Goal: Communication & Community: Answer question/provide support

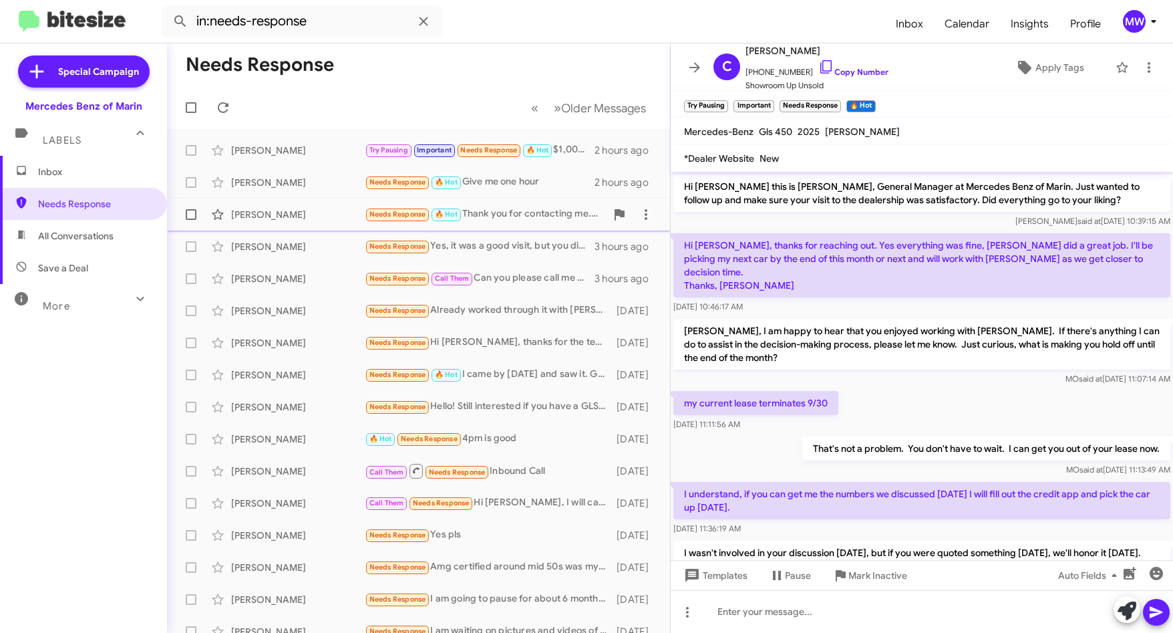
scroll to position [406, 0]
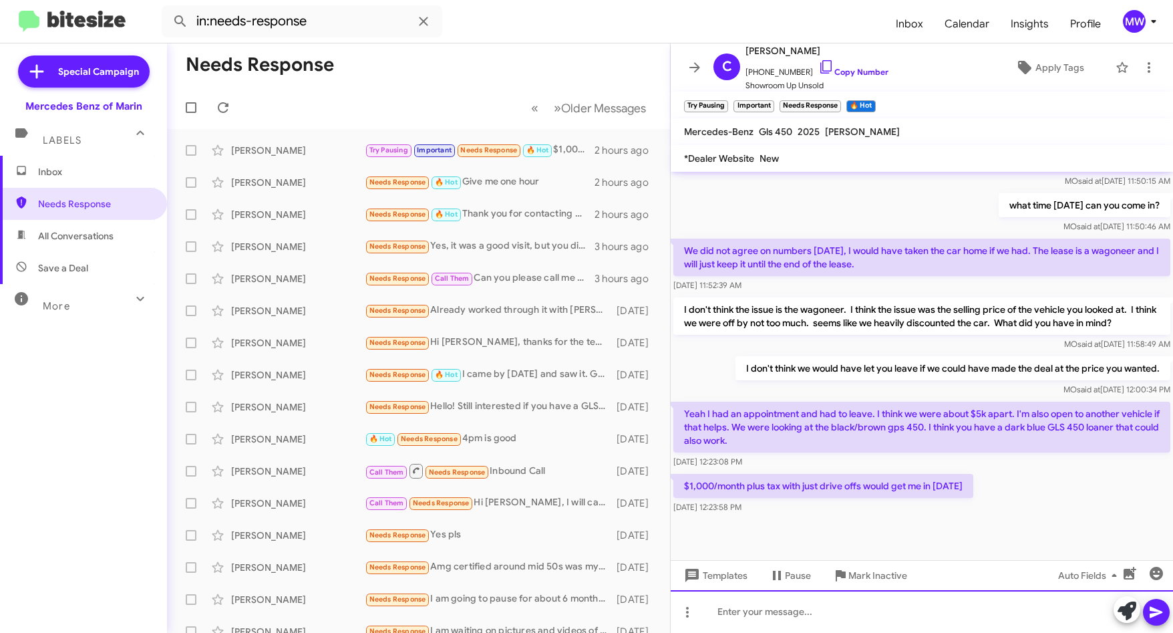
click at [882, 605] on div at bounding box center [922, 611] width 503 height 43
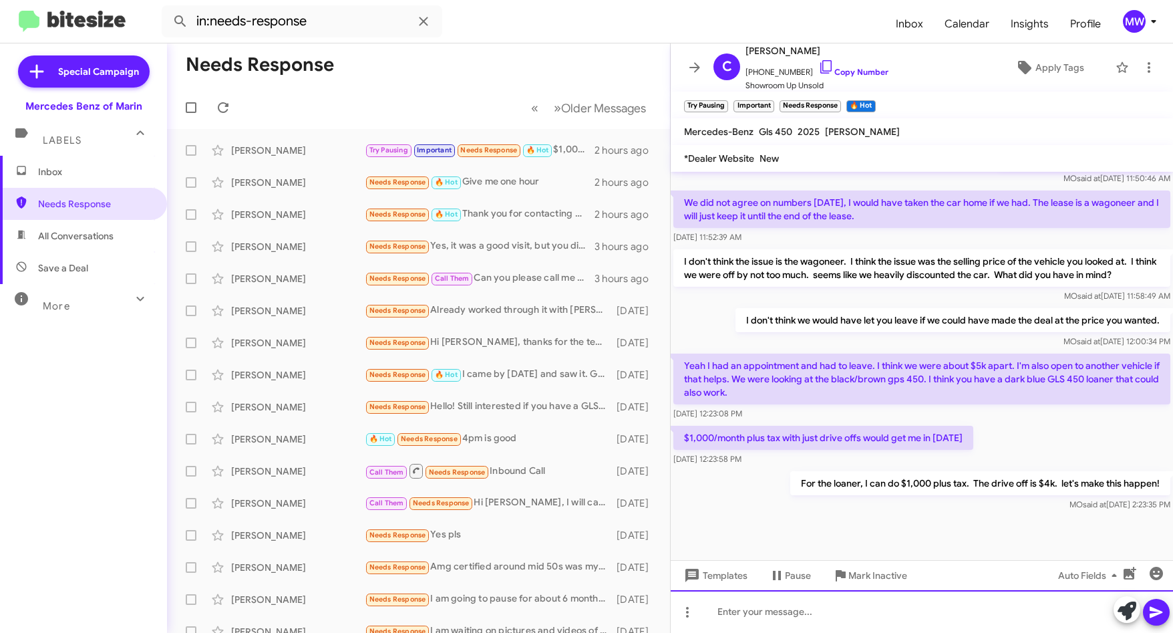
scroll to position [455, 0]
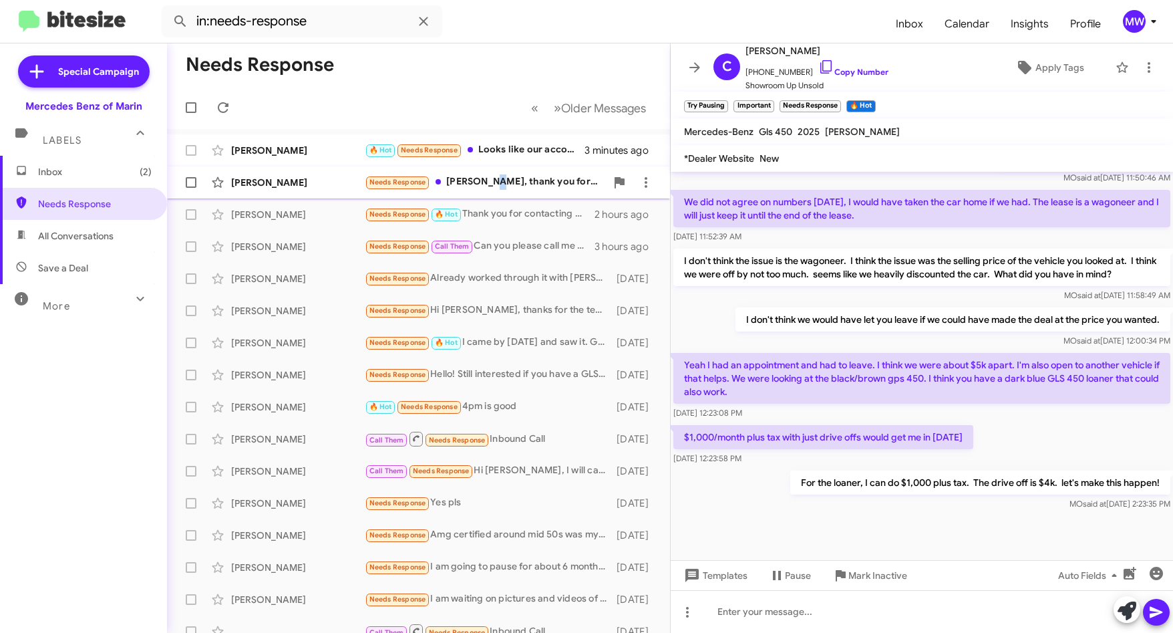
click at [492, 176] on div "Needs Response [PERSON_NAME], thank you for your message. I traded in a gray Pr…" at bounding box center [485, 181] width 241 height 15
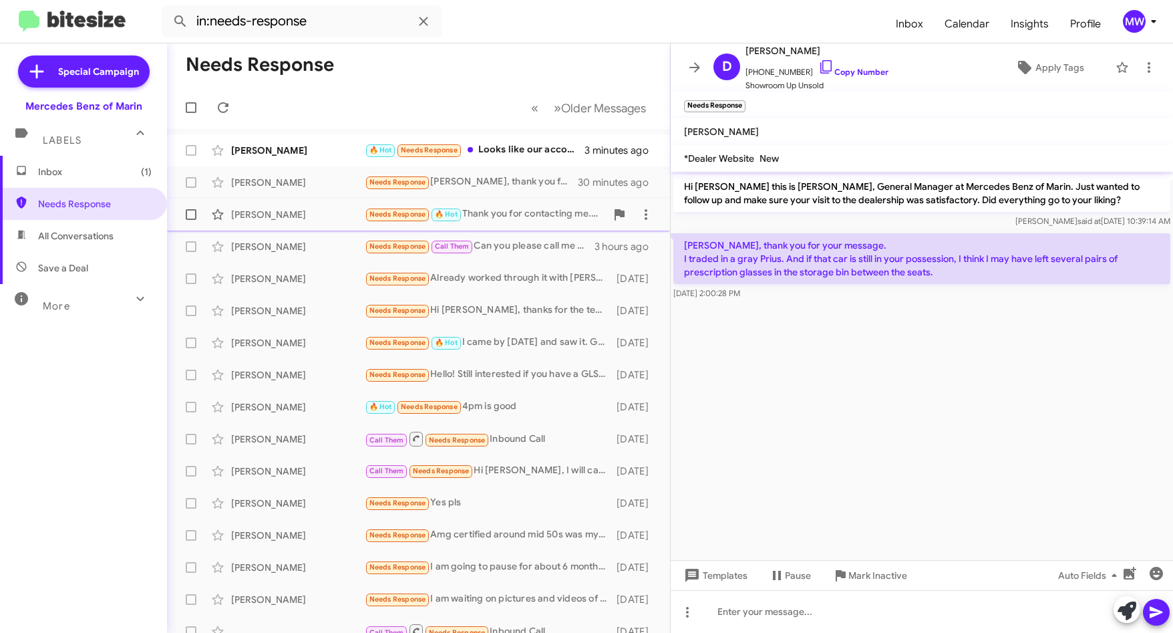
click at [503, 225] on div "[PERSON_NAME] A Needs Response 🔥 Hot Thank you for contacting me. There is noth…" at bounding box center [419, 214] width 482 height 27
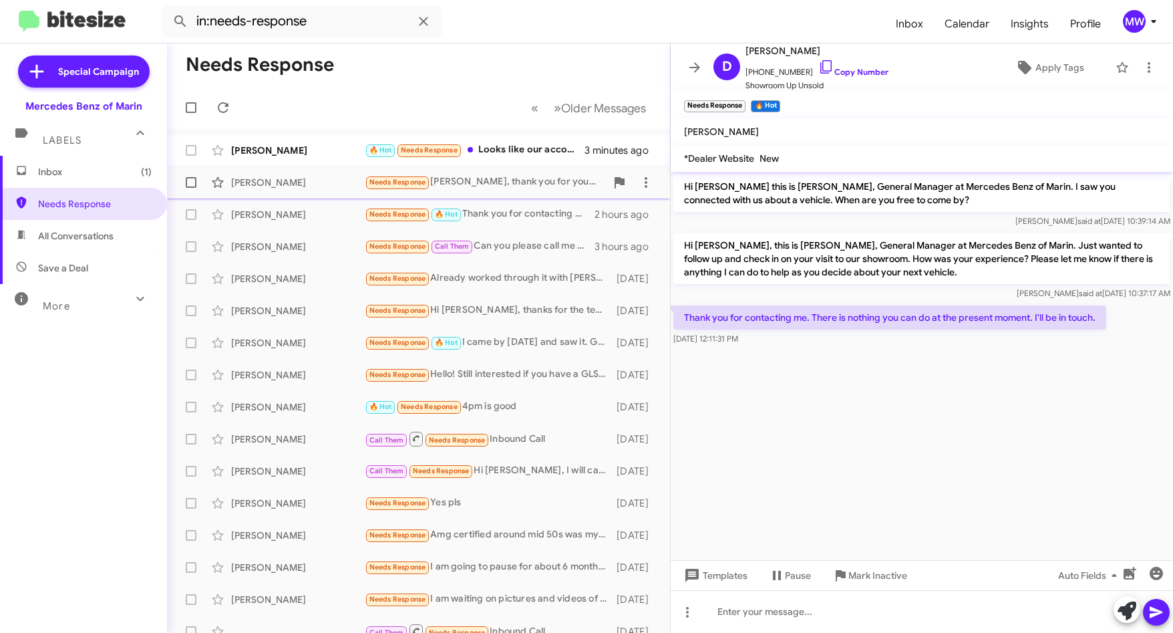
click at [501, 182] on div "Needs Response [PERSON_NAME], thank you for your message. I traded in a gray Pr…" at bounding box center [485, 181] width 241 height 15
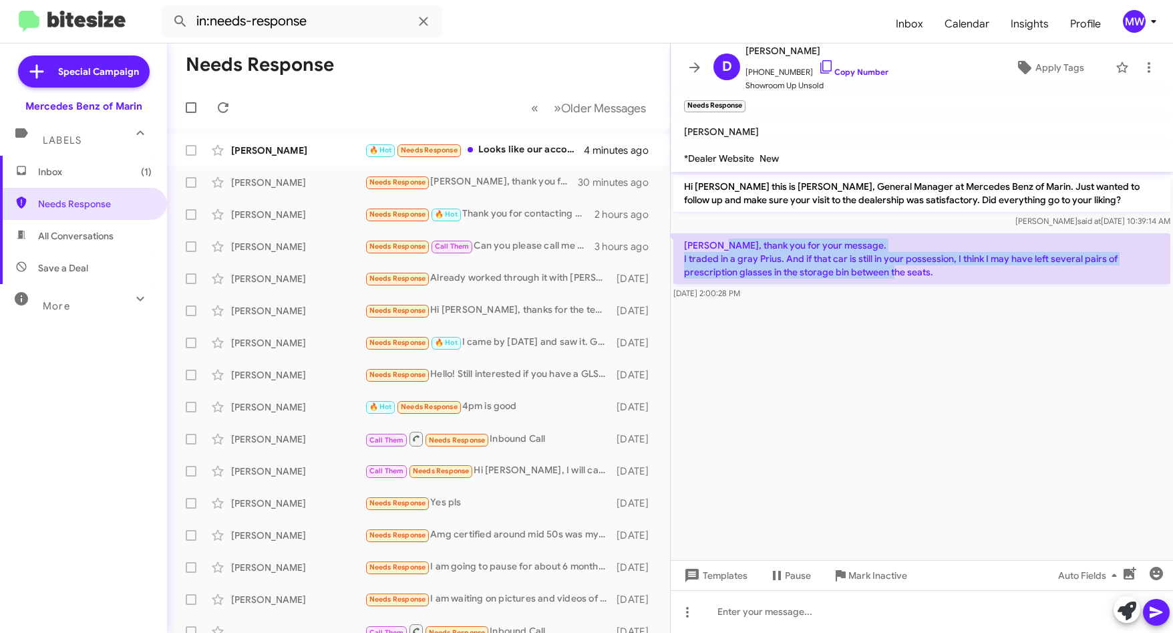
drag, startPoint x: 785, startPoint y: 241, endPoint x: 946, endPoint y: 277, distance: 164.2
click at [946, 277] on p "[PERSON_NAME], thank you for your message. I traded in a gray Prius. And if tha…" at bounding box center [922, 258] width 497 height 51
drag, startPoint x: 946, startPoint y: 277, endPoint x: 948, endPoint y: 347, distance: 70.2
click at [948, 347] on cdk-virtual-scroll-viewport "Hi [PERSON_NAME] this is [PERSON_NAME], General Manager at Mercedes Benz of Mar…" at bounding box center [922, 366] width 503 height 388
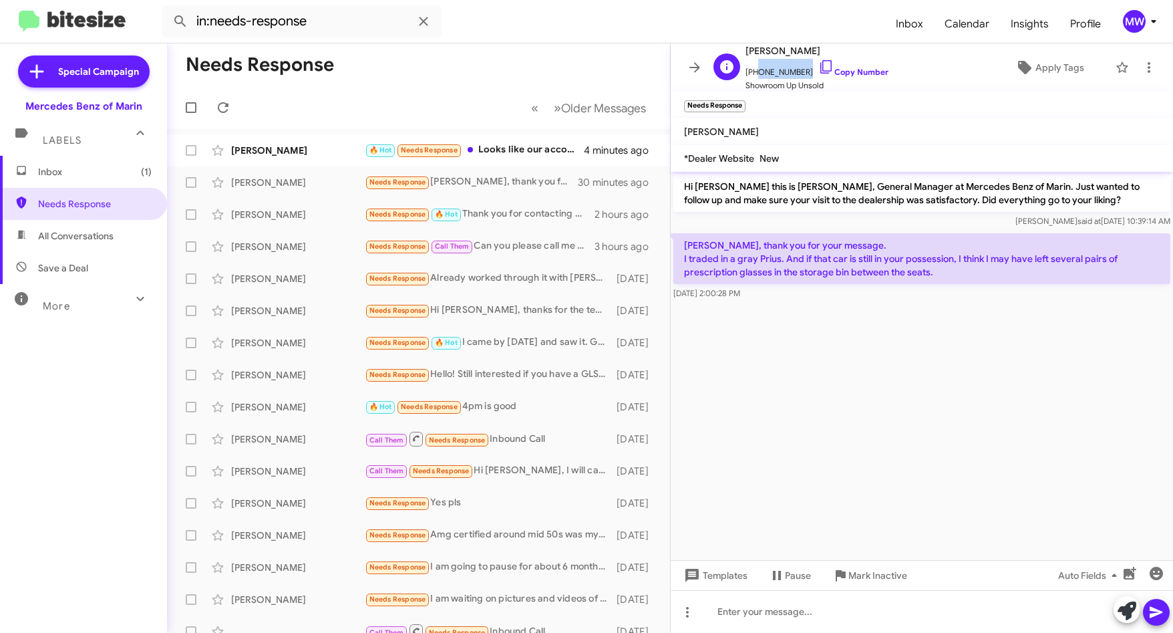
drag, startPoint x: 754, startPoint y: 74, endPoint x: 799, endPoint y: 76, distance: 44.9
click at [799, 76] on span "[PHONE_NUMBER] Copy Number" at bounding box center [817, 69] width 143 height 20
copy span "4153057677"
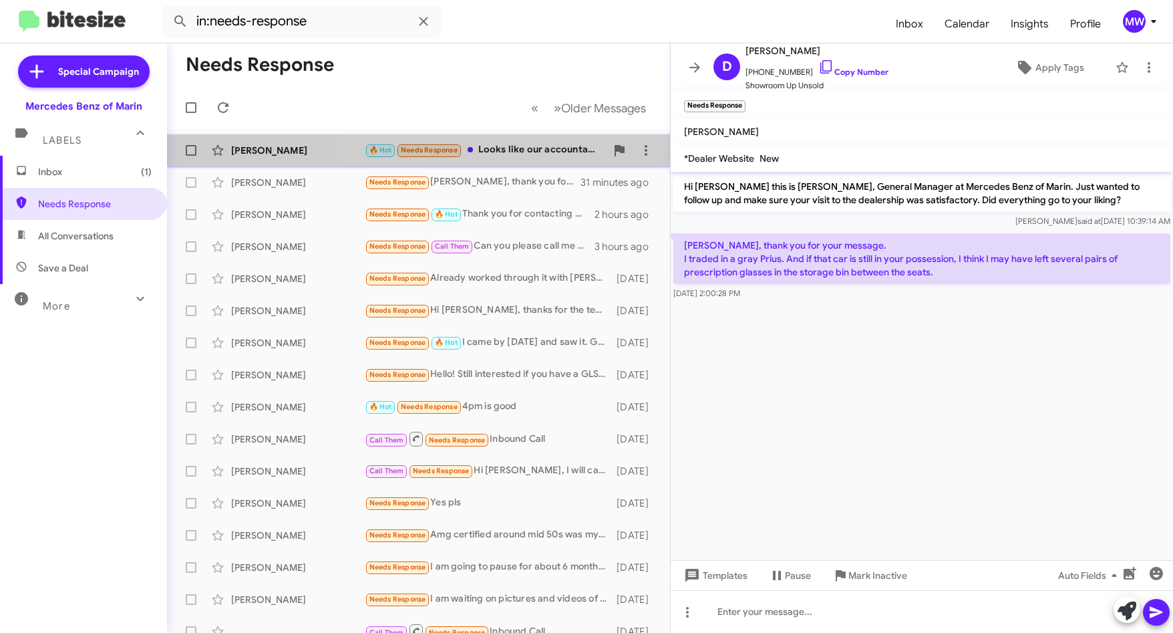
click at [546, 155] on div "🔥 Hot Needs Response Looks like our accountant is pushing me to go to a lease. …" at bounding box center [485, 149] width 241 height 15
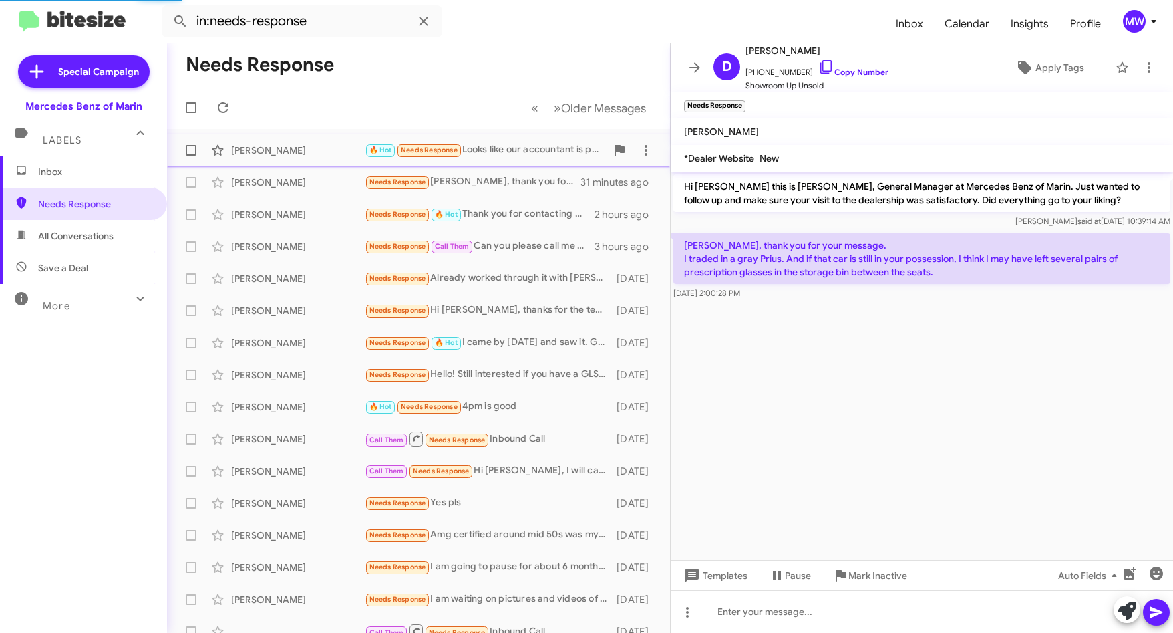
scroll to position [380, 0]
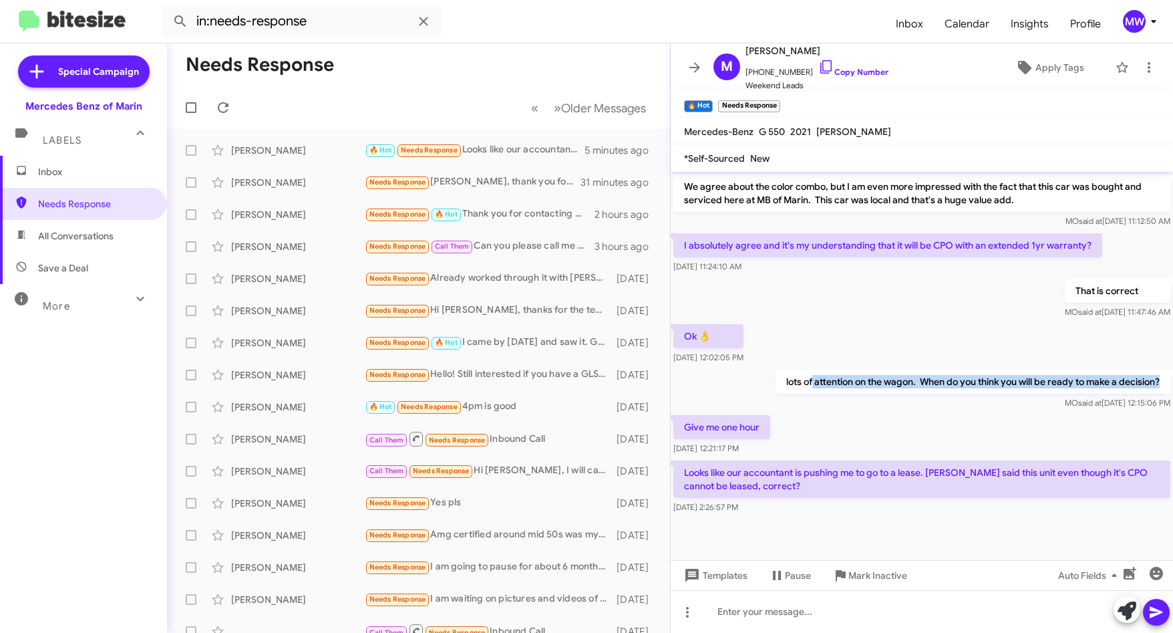
drag, startPoint x: 797, startPoint y: 383, endPoint x: 1149, endPoint y: 384, distance: 351.5
click at [1149, 384] on p "lots of attention on the wagon. When do you think you will be ready to make a d…" at bounding box center [973, 382] width 395 height 24
drag, startPoint x: 695, startPoint y: 421, endPoint x: 759, endPoint y: 421, distance: 64.2
click at [759, 421] on p "Give me one hour" at bounding box center [722, 427] width 97 height 24
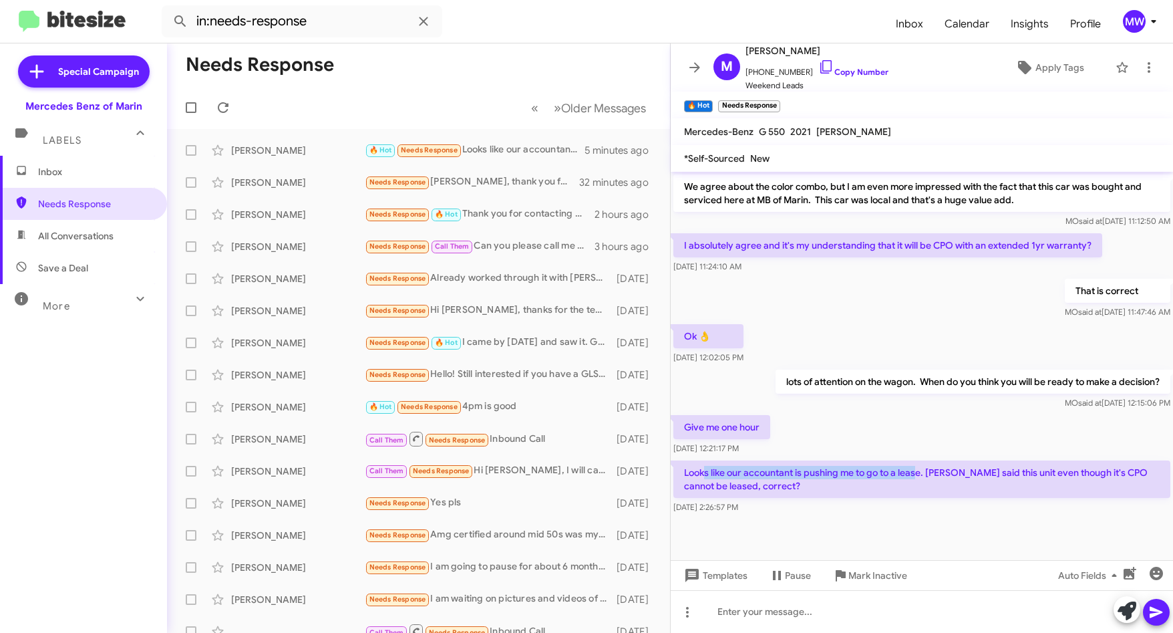
drag, startPoint x: 759, startPoint y: 421, endPoint x: 920, endPoint y: 471, distance: 168.7
click at [920, 471] on p "Looks like our accountant is pushing me to go to a lease. [PERSON_NAME] said th…" at bounding box center [922, 478] width 497 height 37
drag, startPoint x: 920, startPoint y: 471, endPoint x: 907, endPoint y: 527, distance: 57.5
click at [907, 527] on div at bounding box center [922, 538] width 503 height 43
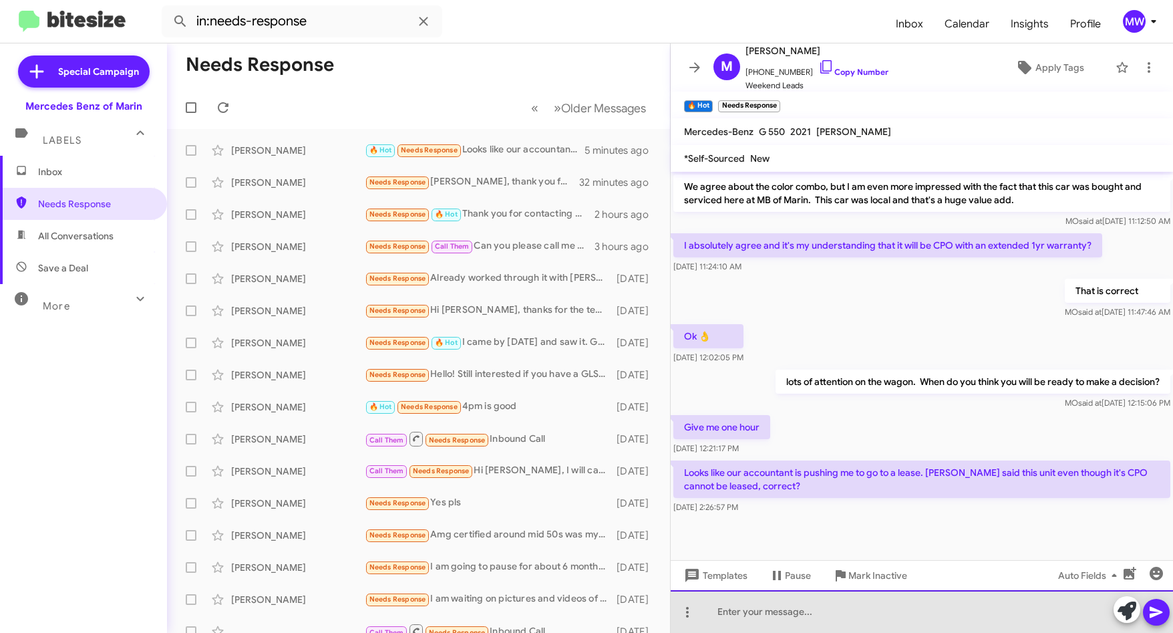
click at [824, 622] on div at bounding box center [922, 611] width 503 height 43
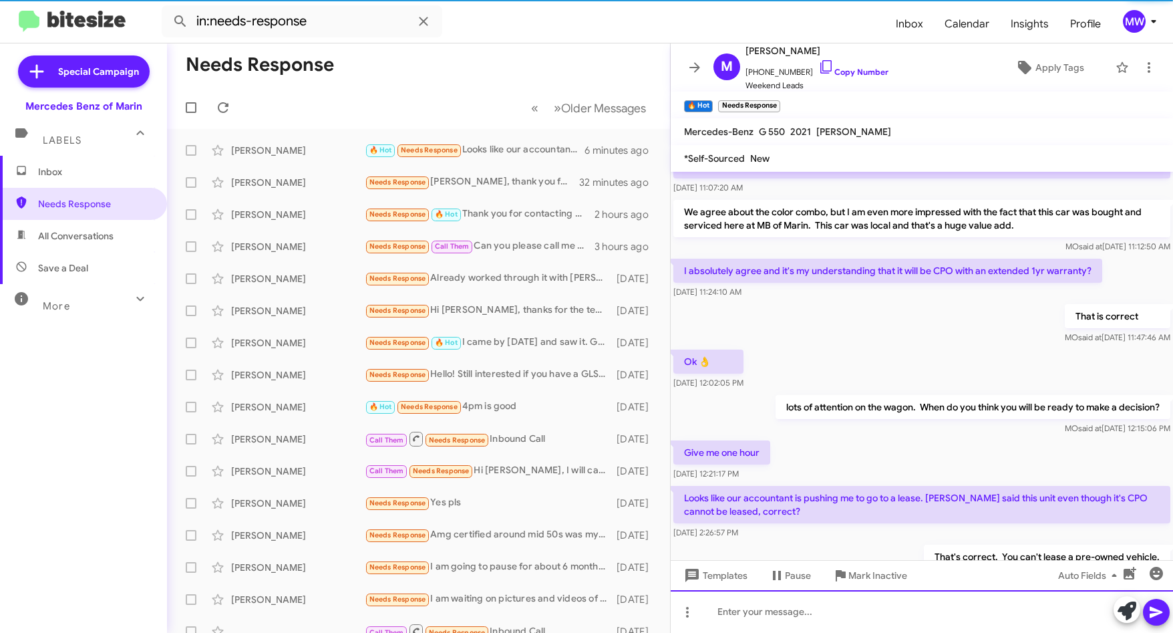
scroll to position [428, 0]
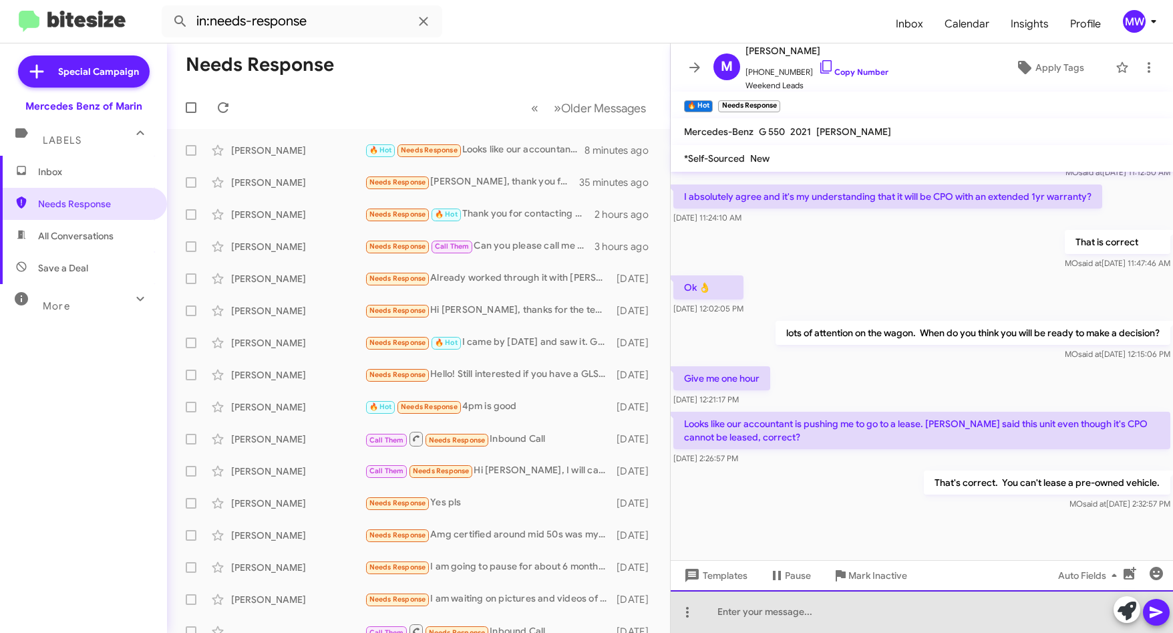
click at [951, 605] on div at bounding box center [922, 611] width 503 height 43
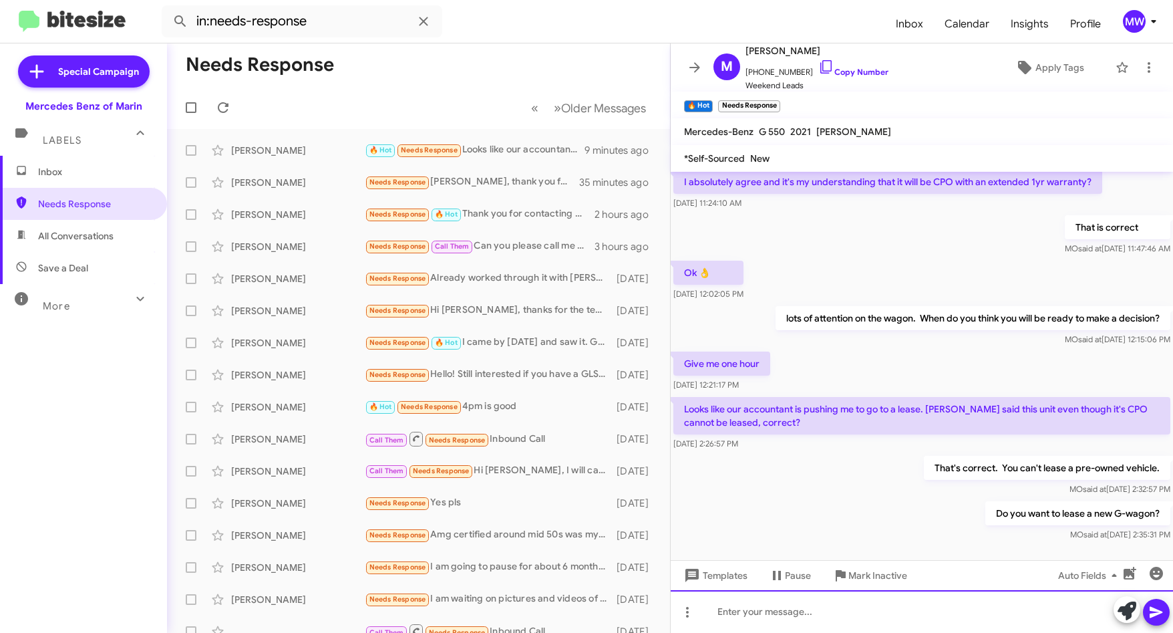
scroll to position [477, 0]
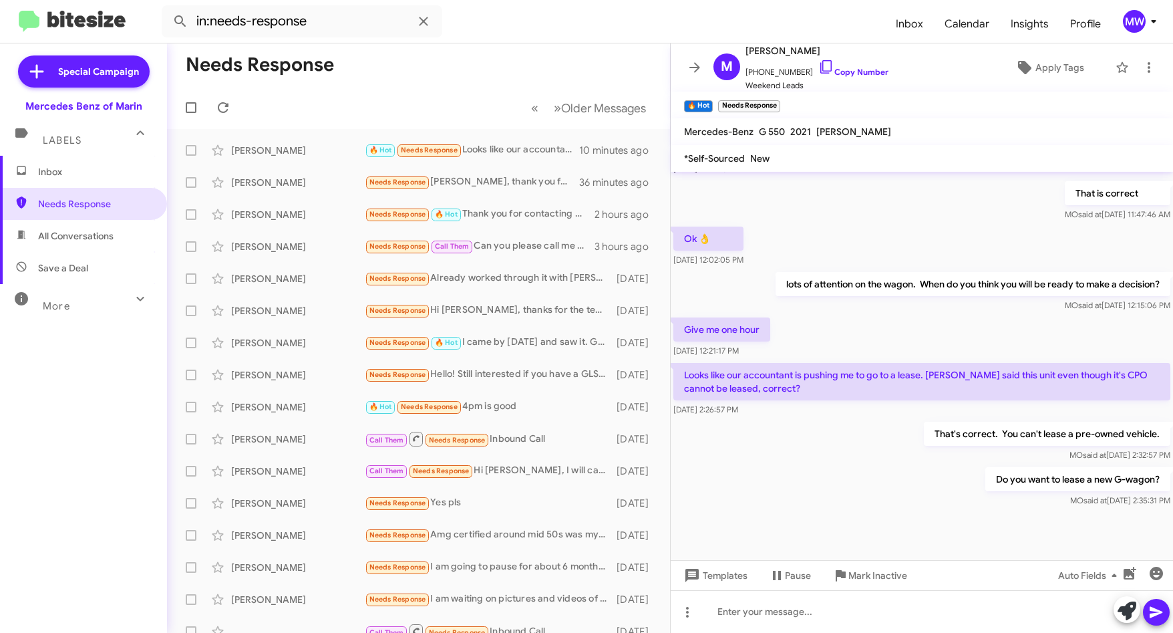
drag, startPoint x: 898, startPoint y: 493, endPoint x: 891, endPoint y: 485, distance: 10.9
click at [898, 492] on div "Do you want to lease a new G-wagon? [PERSON_NAME] said at [DATE] 2:35:31 PM" at bounding box center [922, 486] width 503 height 45
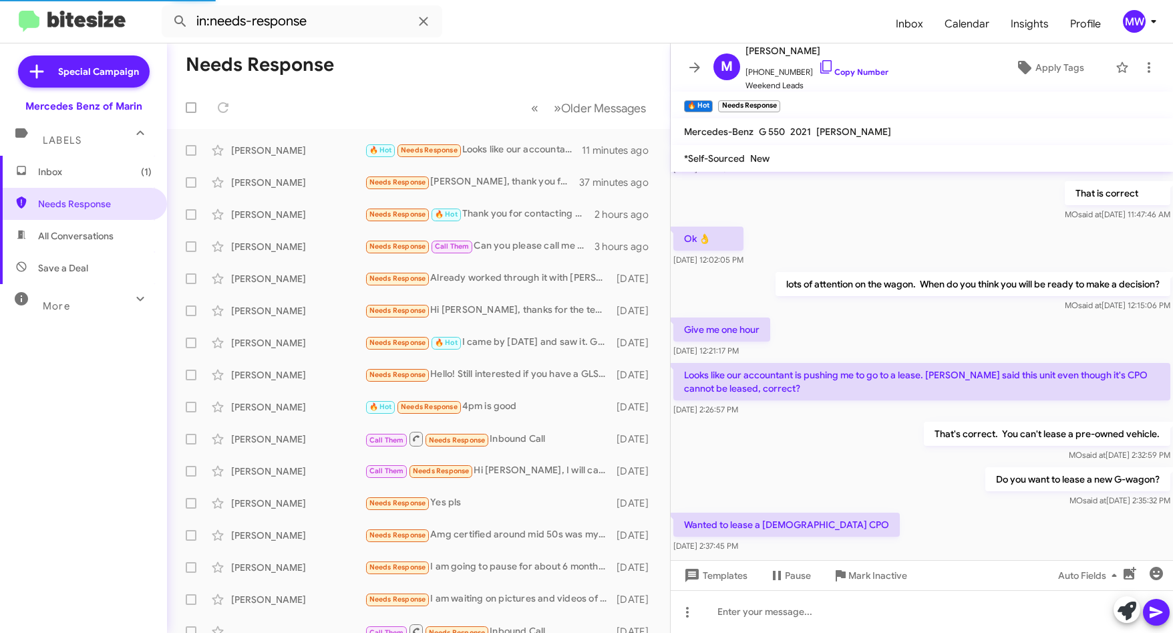
scroll to position [0, 0]
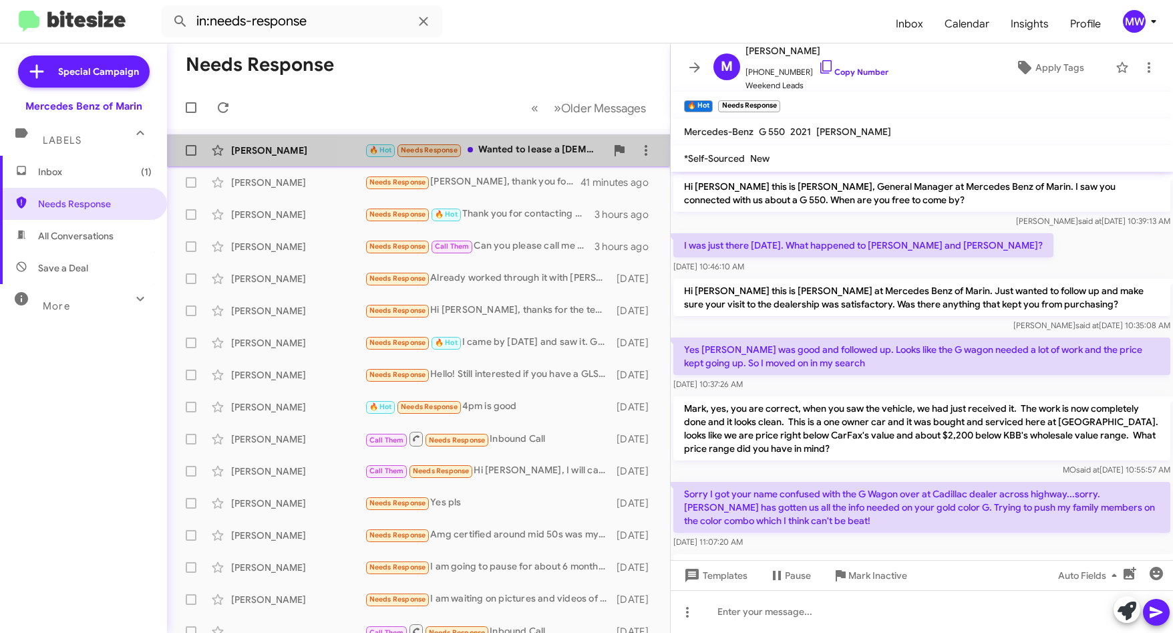
click at [553, 147] on div "🔥 Hot Needs Response Wanted to lease a [DEMOGRAPHIC_DATA] CPO" at bounding box center [485, 149] width 241 height 15
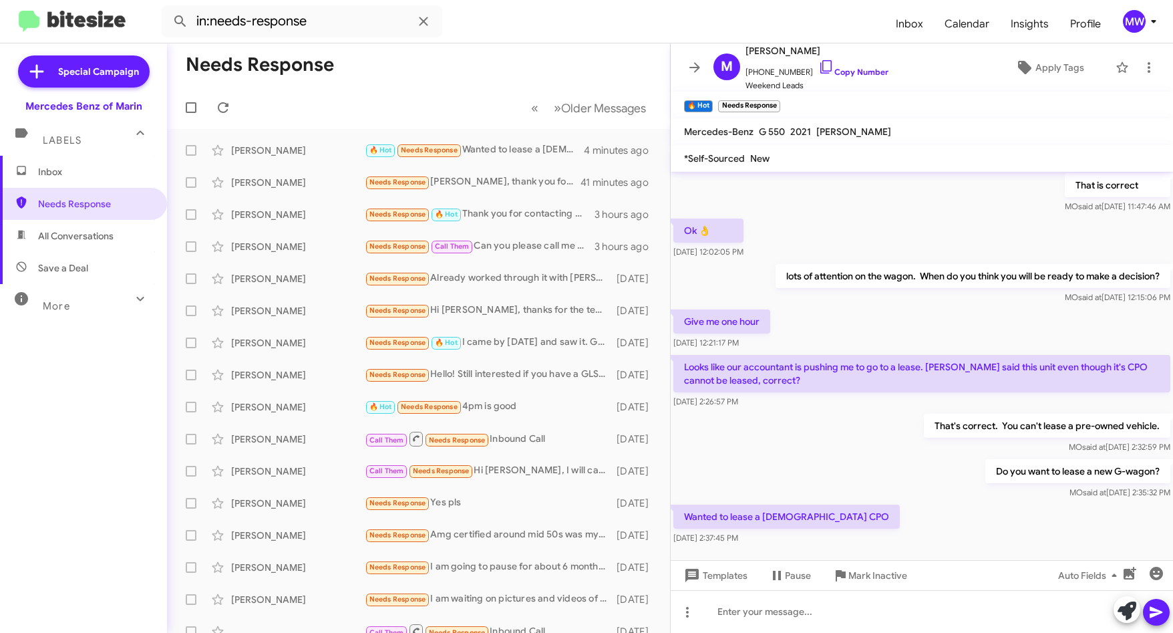
scroll to position [526, 0]
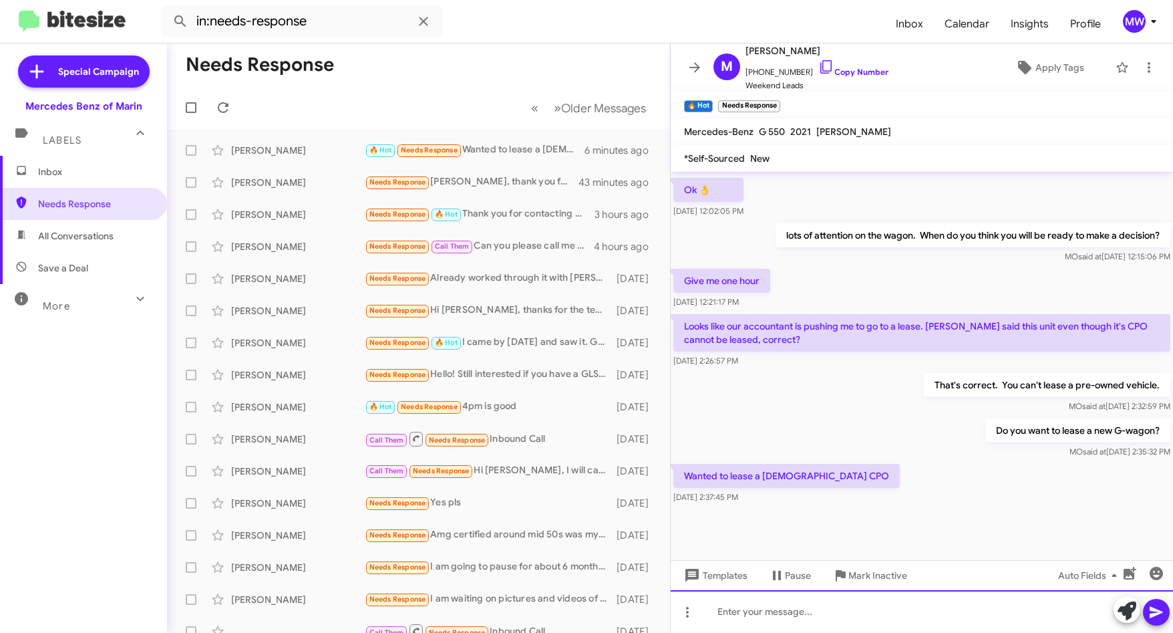
click at [874, 614] on div at bounding box center [922, 611] width 503 height 43
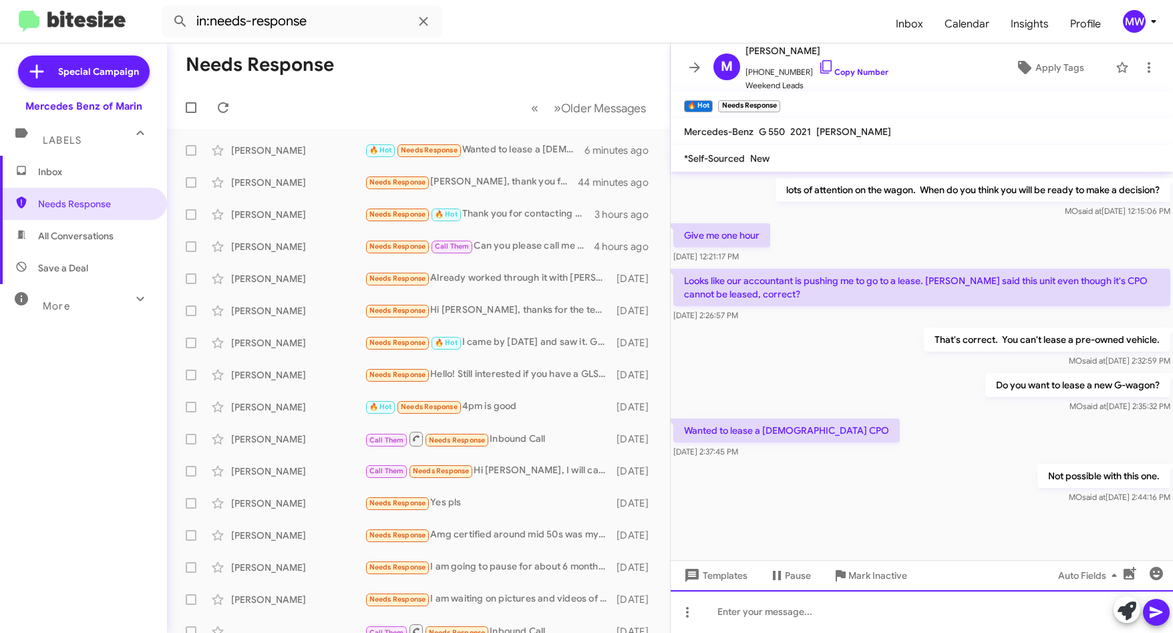
scroll to position [575, 0]
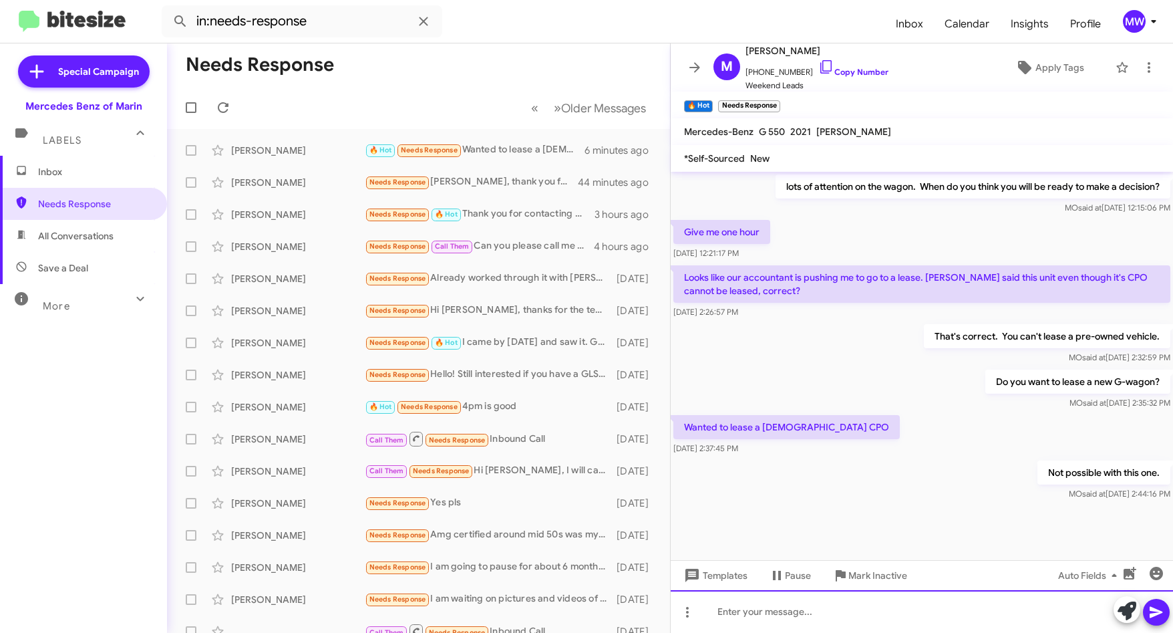
drag, startPoint x: 891, startPoint y: 615, endPoint x: 899, endPoint y: 613, distance: 8.3
click at [895, 613] on div at bounding box center [922, 611] width 503 height 43
